Goal: Navigation & Orientation: Find specific page/section

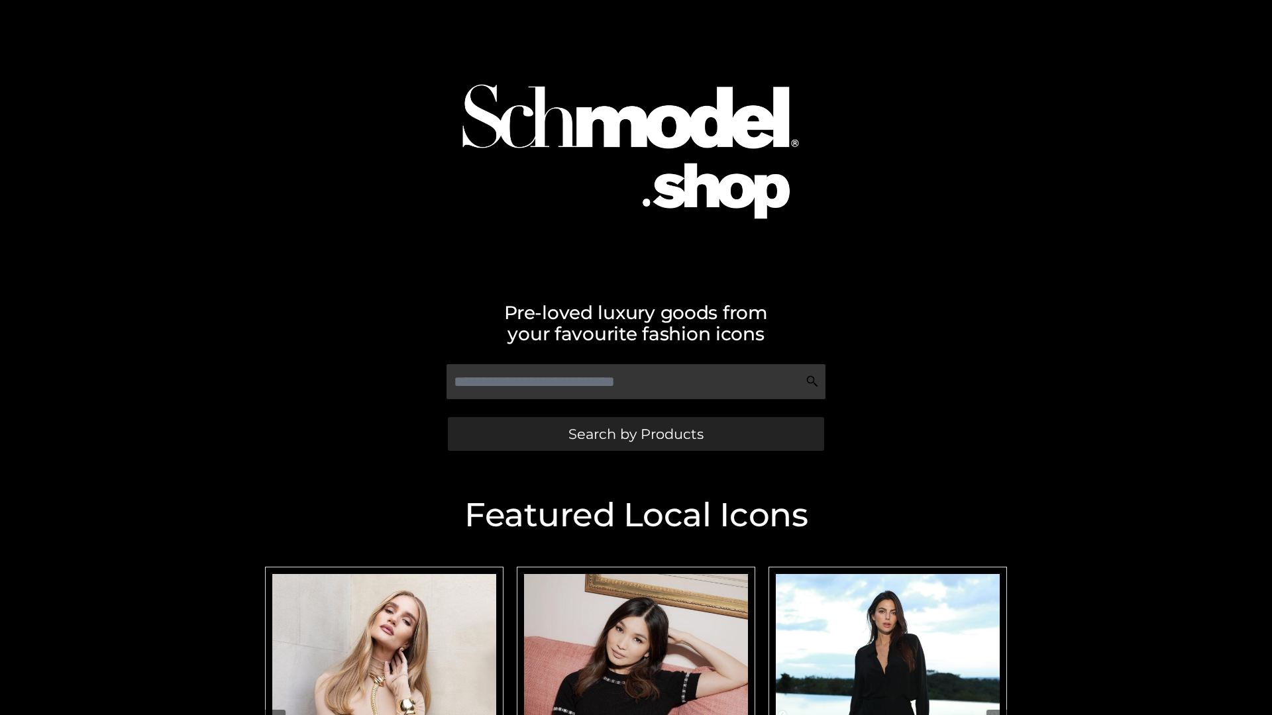
click at [635, 434] on span "Search by Products" at bounding box center [635, 434] width 135 height 14
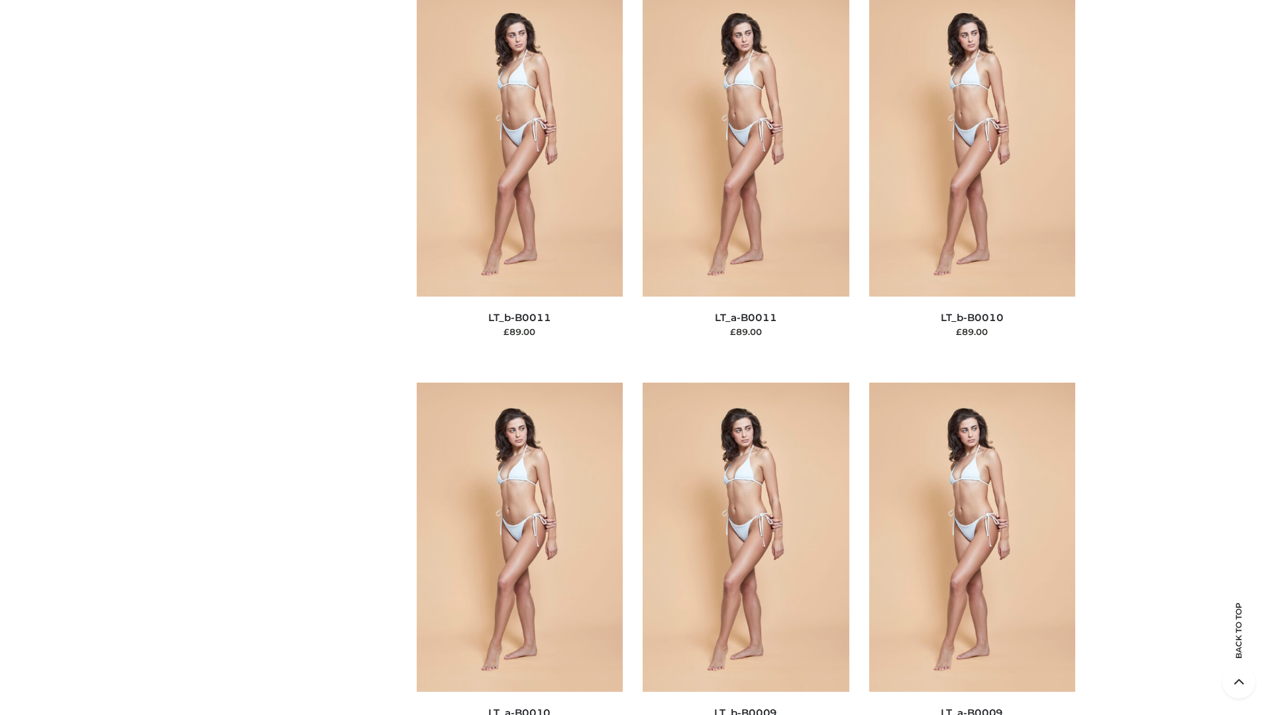
scroll to position [5948, 0]
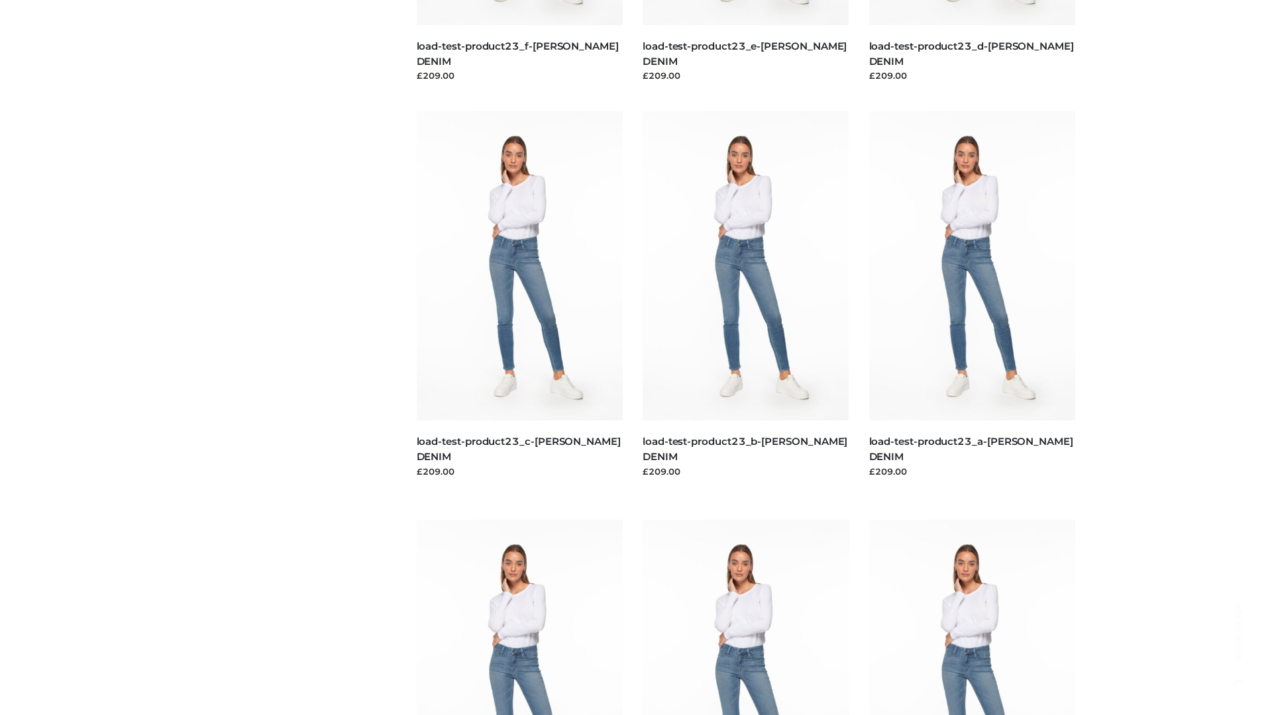
scroll to position [1162, 0]
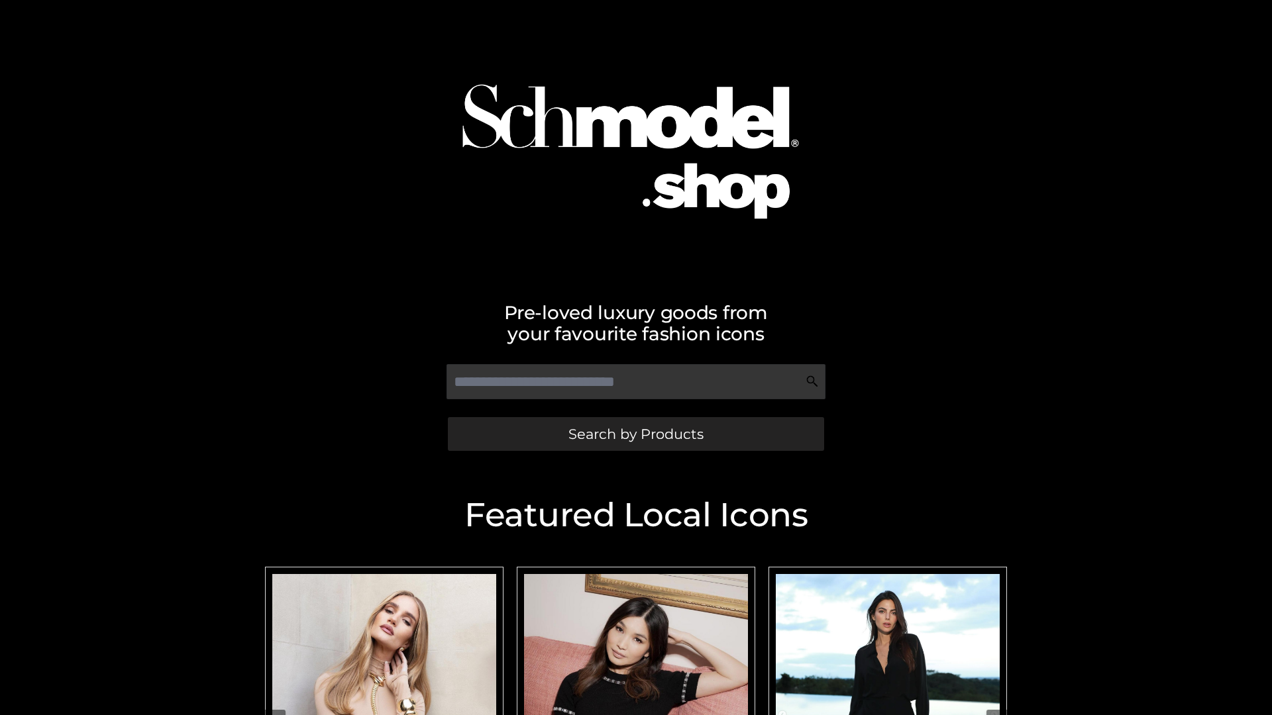
click at [635, 434] on span "Search by Products" at bounding box center [635, 434] width 135 height 14
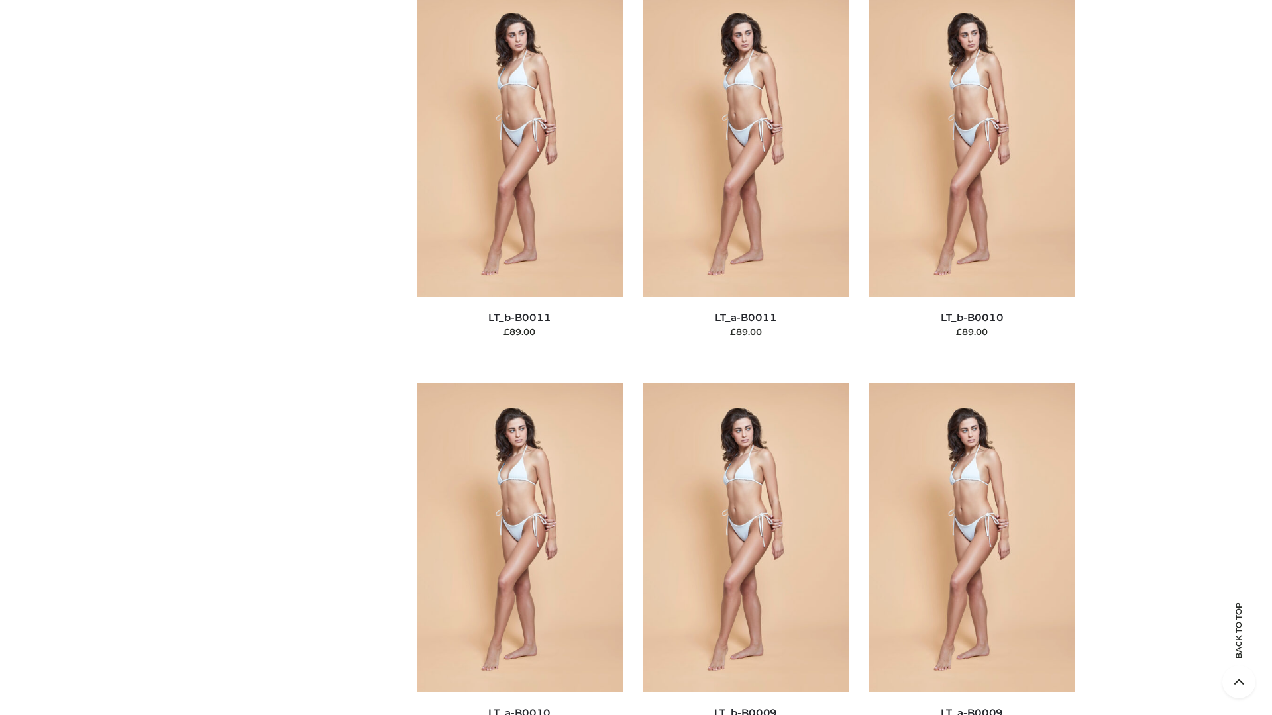
scroll to position [5948, 0]
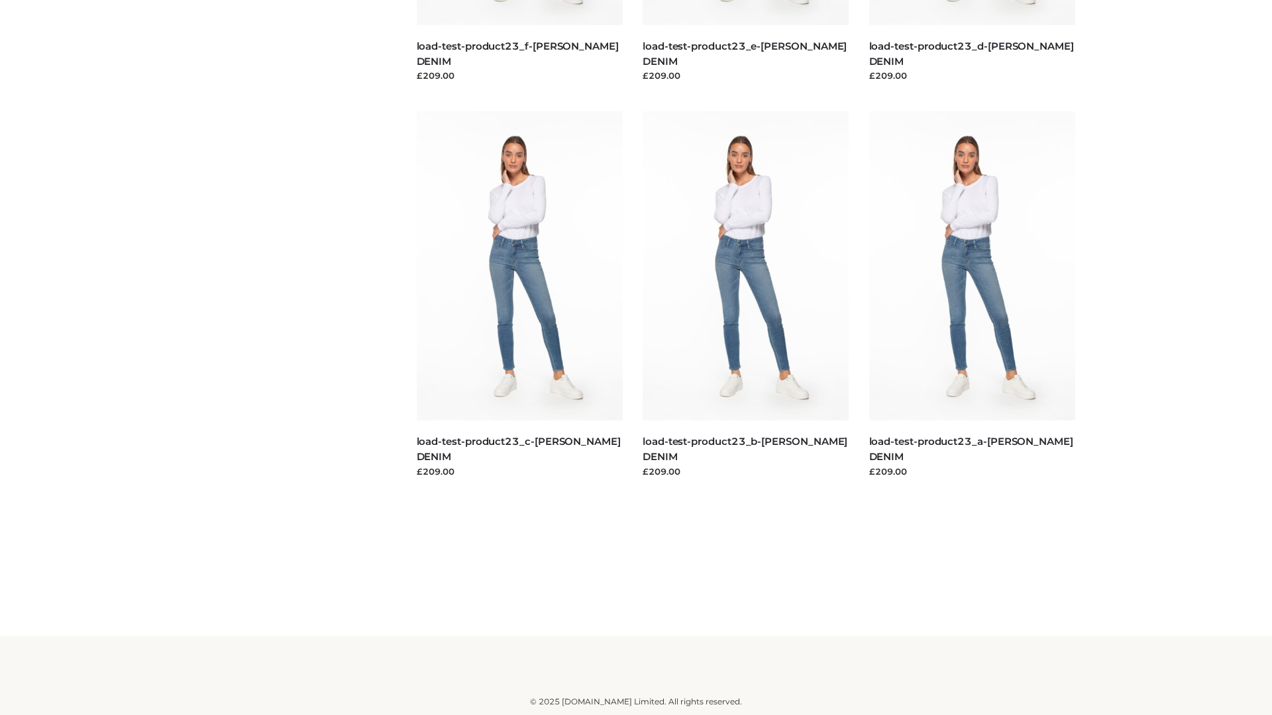
scroll to position [1162, 0]
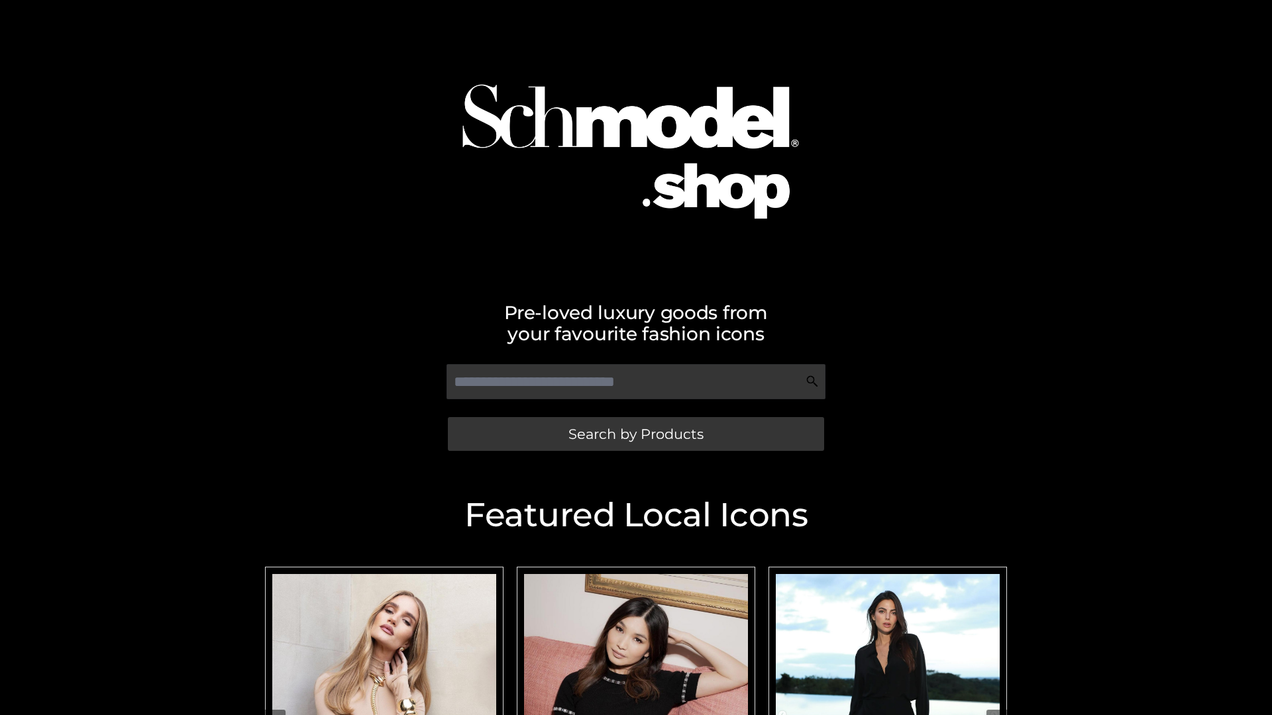
click at [635, 434] on span "Search by Products" at bounding box center [635, 434] width 135 height 14
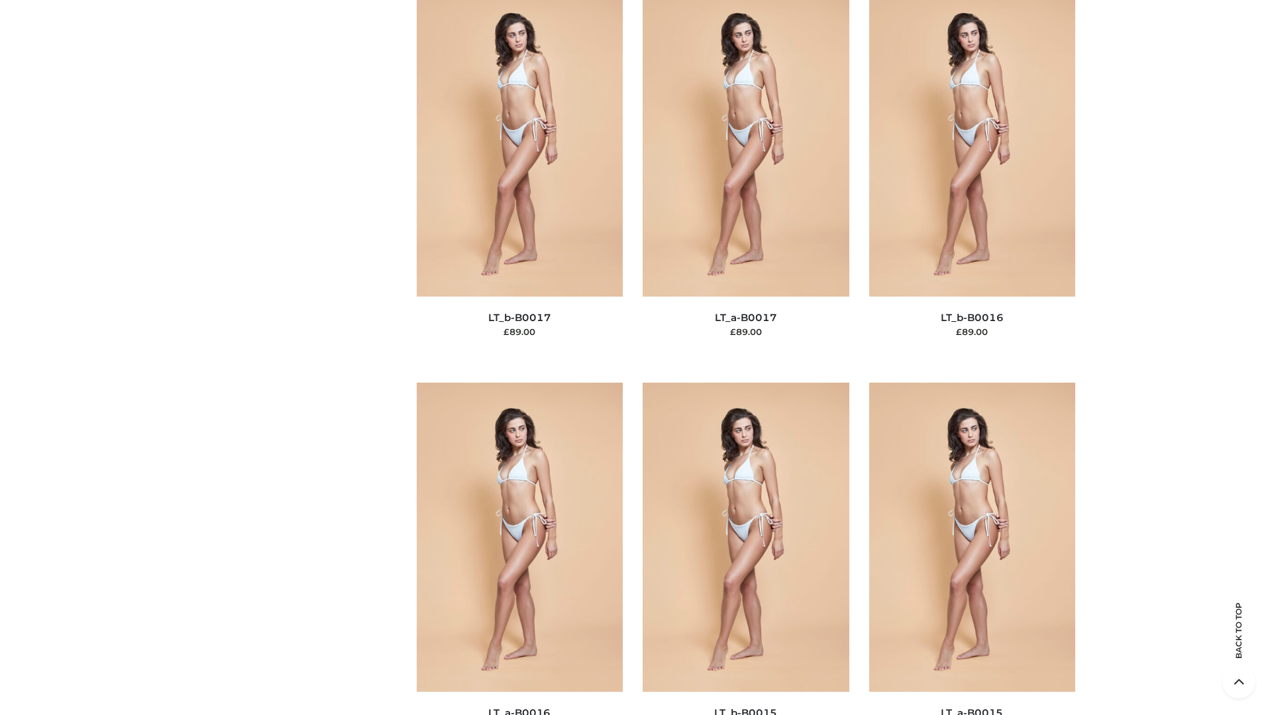
scroll to position [4352, 0]
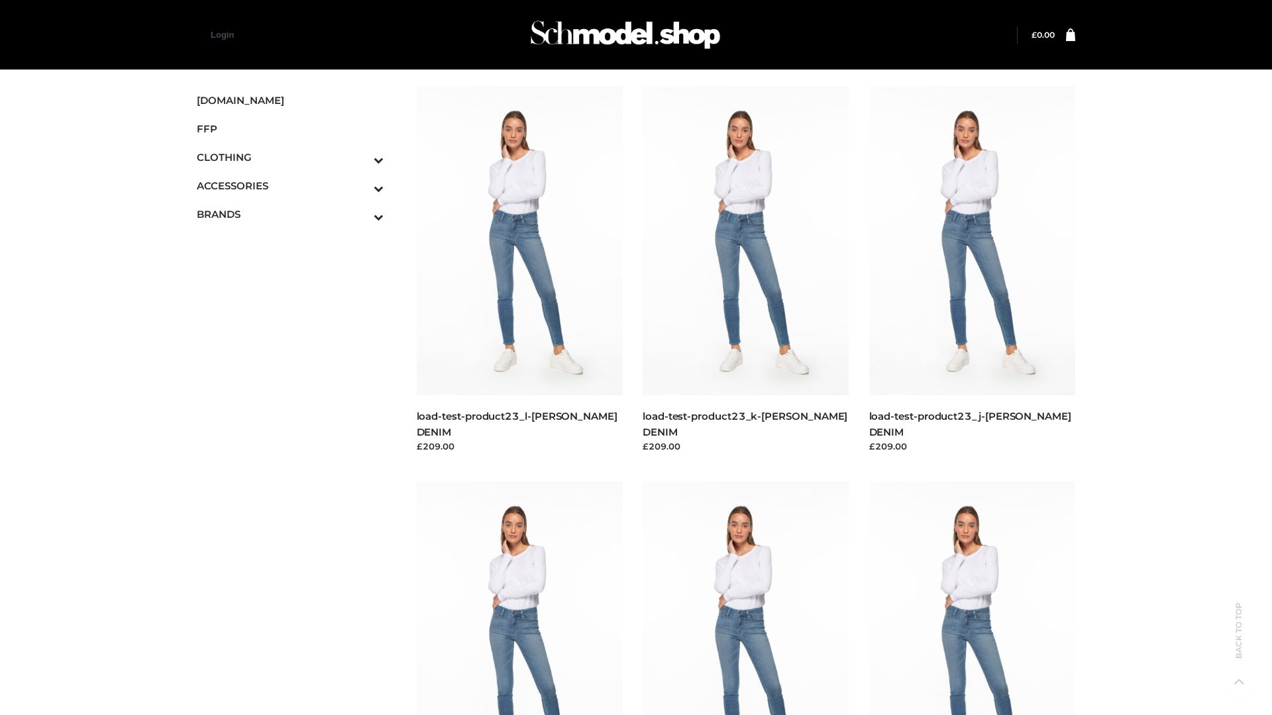
scroll to position [1162, 0]
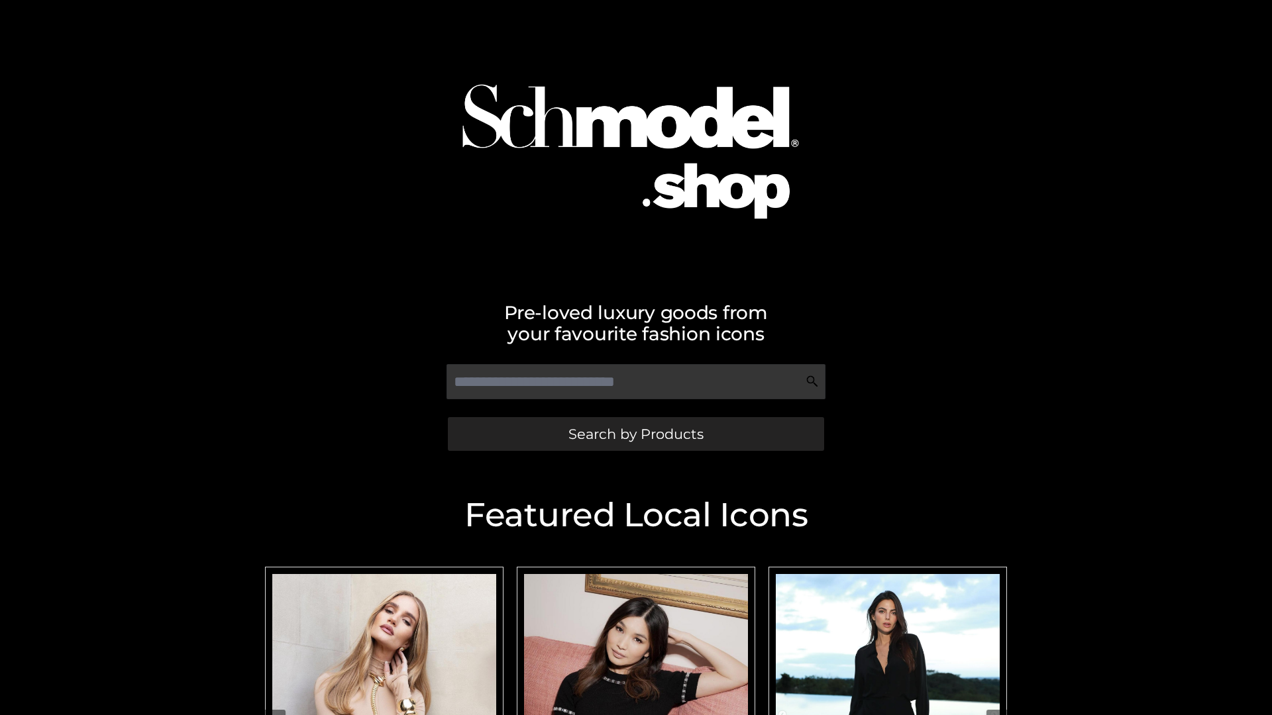
click at [635, 434] on span "Search by Products" at bounding box center [635, 434] width 135 height 14
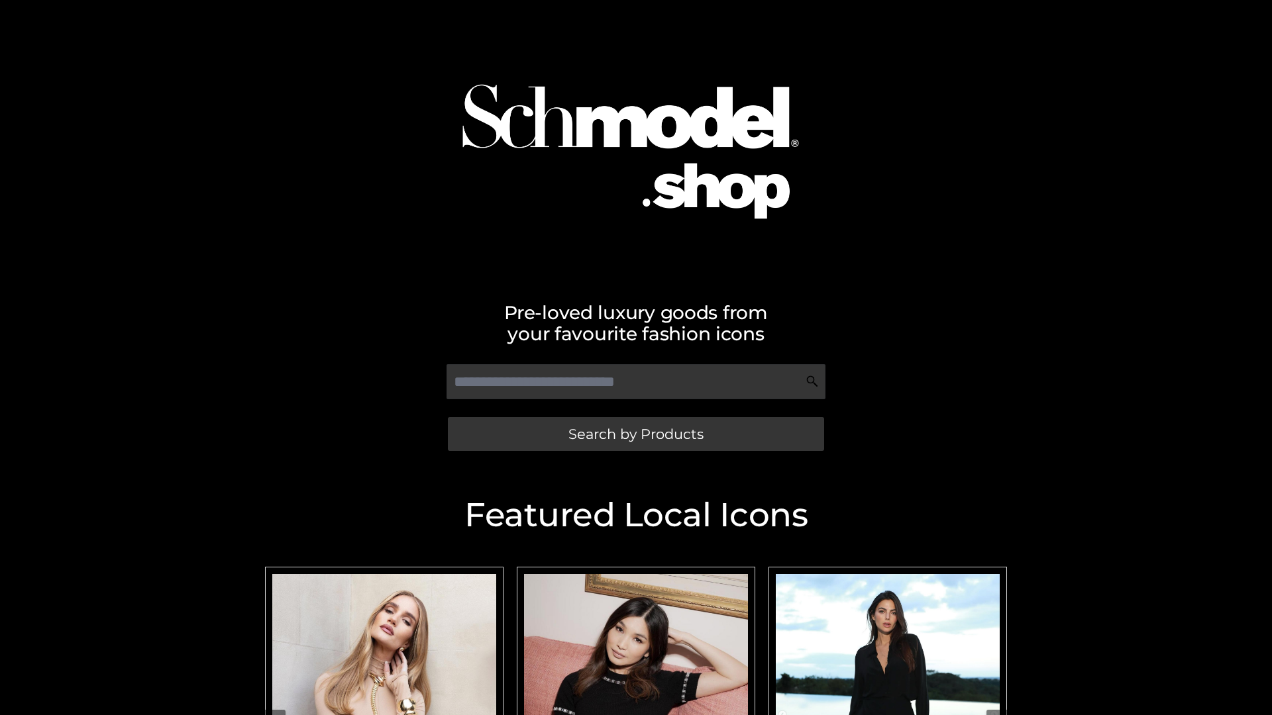
click at [635, 434] on span "Search by Products" at bounding box center [635, 434] width 135 height 14
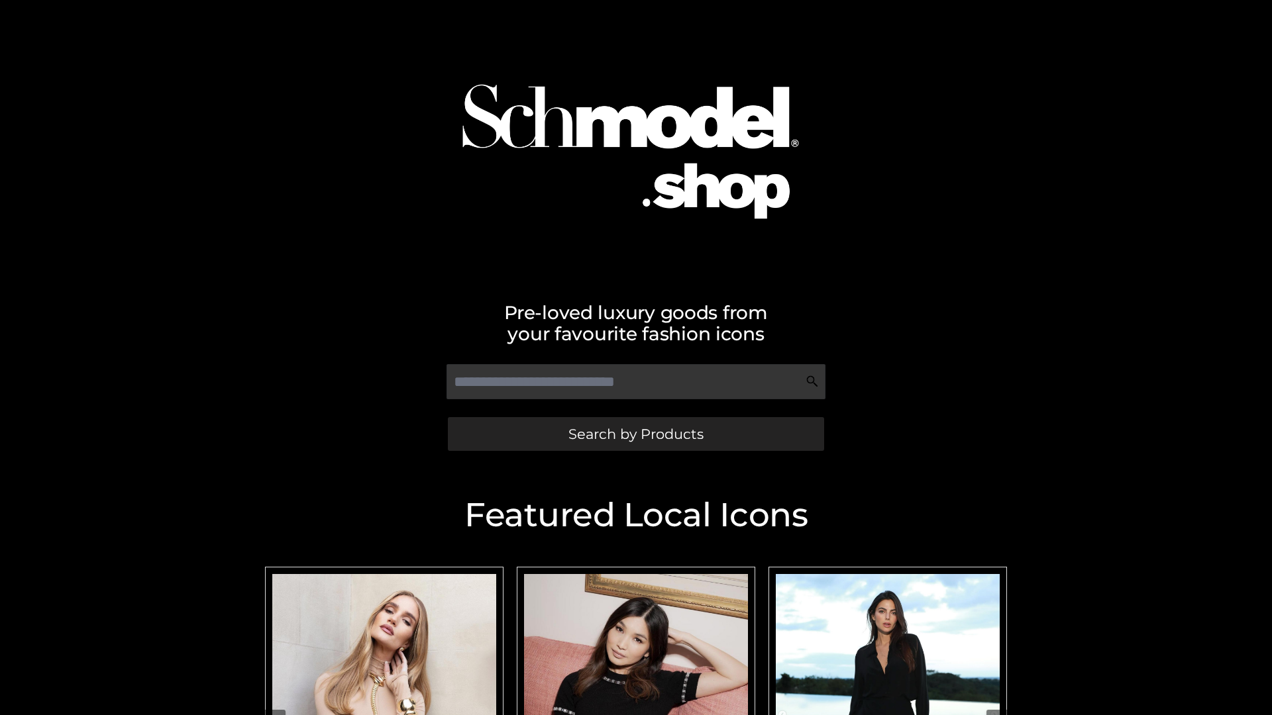
click at [635, 434] on span "Search by Products" at bounding box center [635, 434] width 135 height 14
